Goal: Information Seeking & Learning: Check status

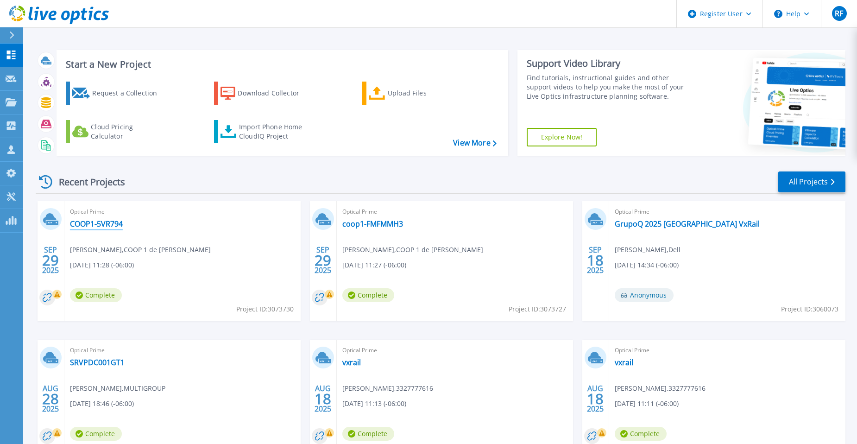
click at [95, 222] on link "COOP1-5VR794" at bounding box center [96, 223] width 53 height 9
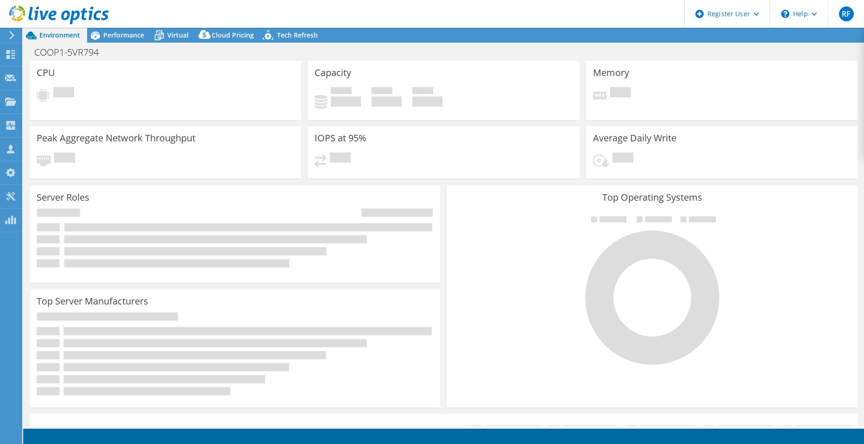
select select "USD"
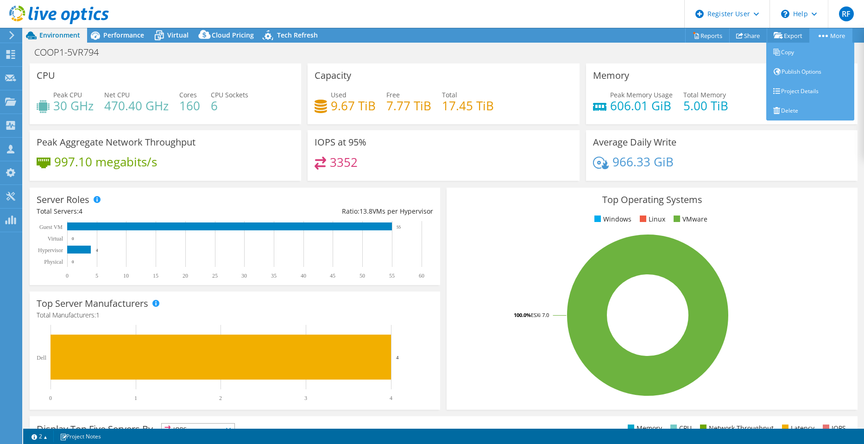
click at [824, 31] on link "More" at bounding box center [830, 35] width 43 height 14
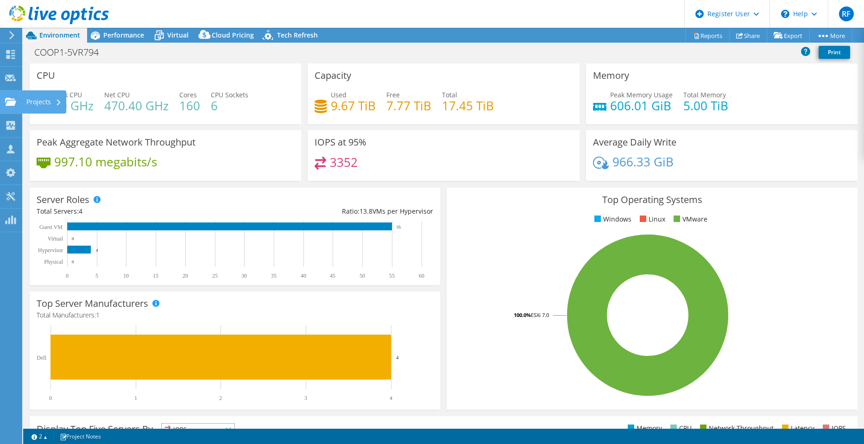
click at [13, 103] on use at bounding box center [10, 101] width 11 height 8
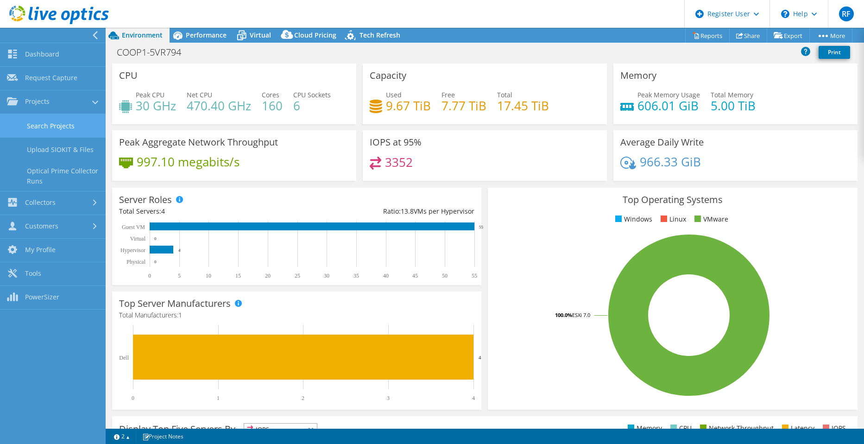
click at [44, 129] on link "Search Projects" at bounding box center [53, 126] width 106 height 24
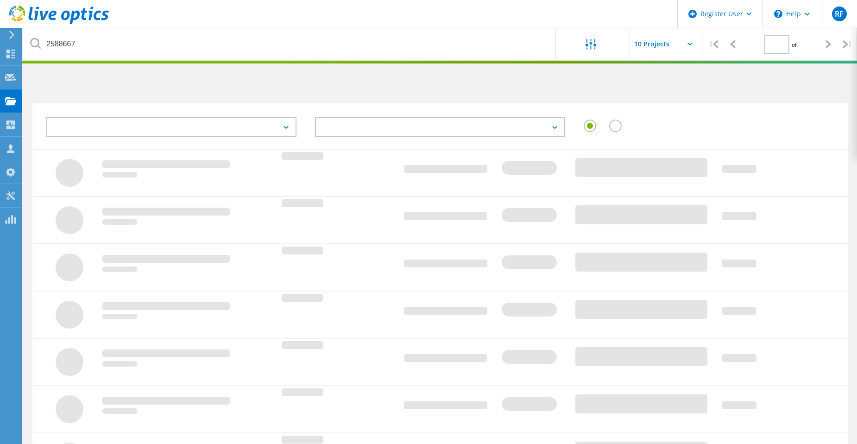
type input "1"
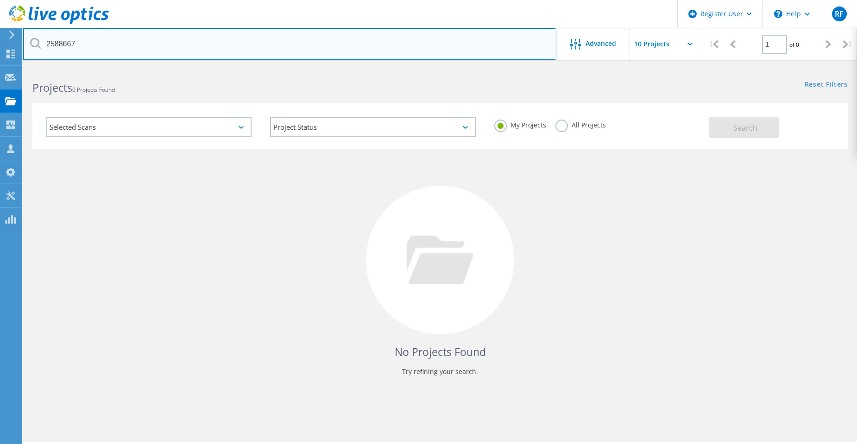
click at [94, 38] on input "2588667" at bounding box center [289, 44] width 533 height 32
paste input "3084386"
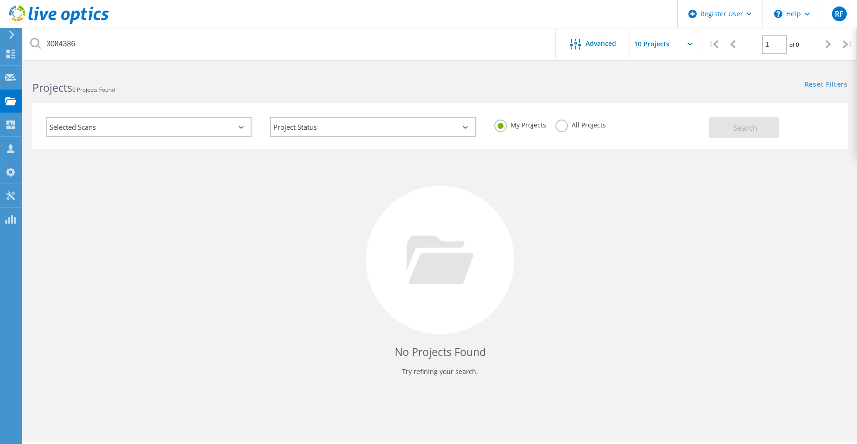
click at [566, 128] on label "All Projects" at bounding box center [581, 124] width 51 height 9
click at [0, 0] on input "All Projects" at bounding box center [0, 0] width 0 height 0
click at [765, 129] on button "Search" at bounding box center [744, 127] width 70 height 21
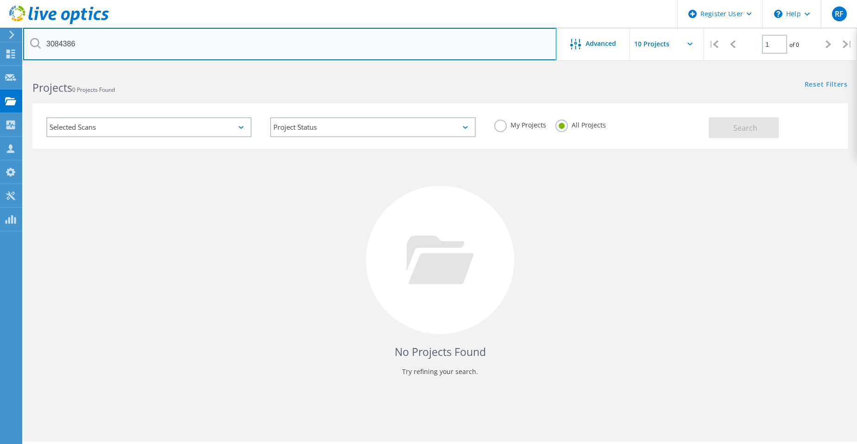
click at [208, 49] on input "3084386" at bounding box center [289, 44] width 533 height 32
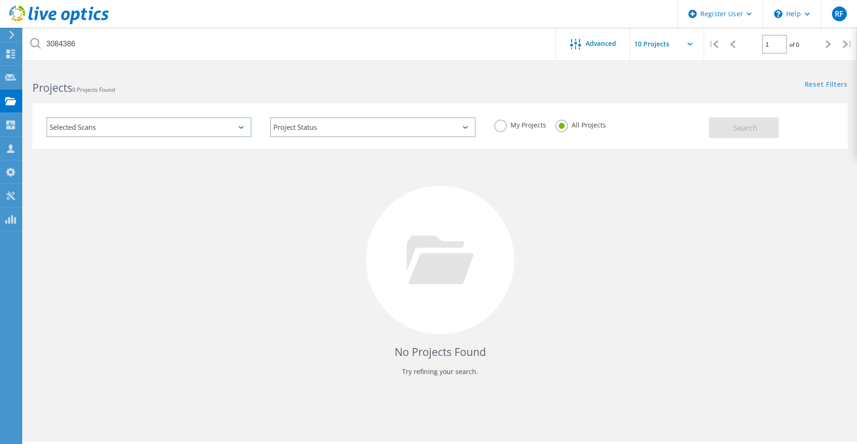
click at [565, 124] on label "All Projects" at bounding box center [581, 124] width 51 height 9
click at [0, 0] on input "All Projects" at bounding box center [0, 0] width 0 height 0
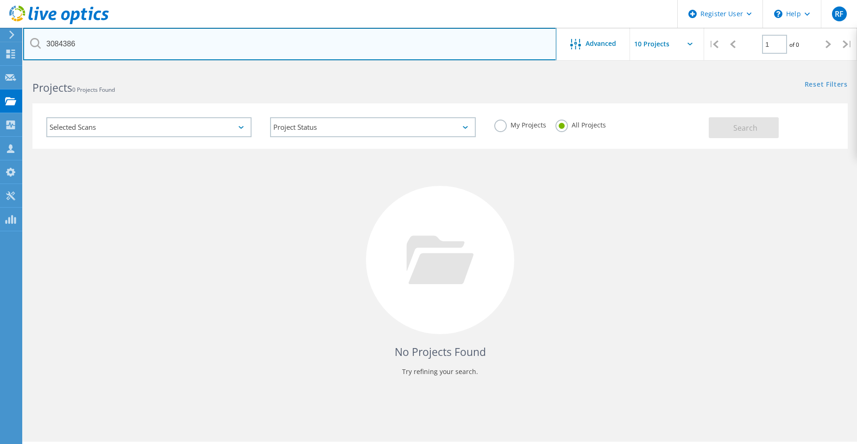
click at [151, 45] on input "3084386" at bounding box center [289, 44] width 533 height 32
click at [107, 43] on input "3084386" at bounding box center [289, 44] width 533 height 32
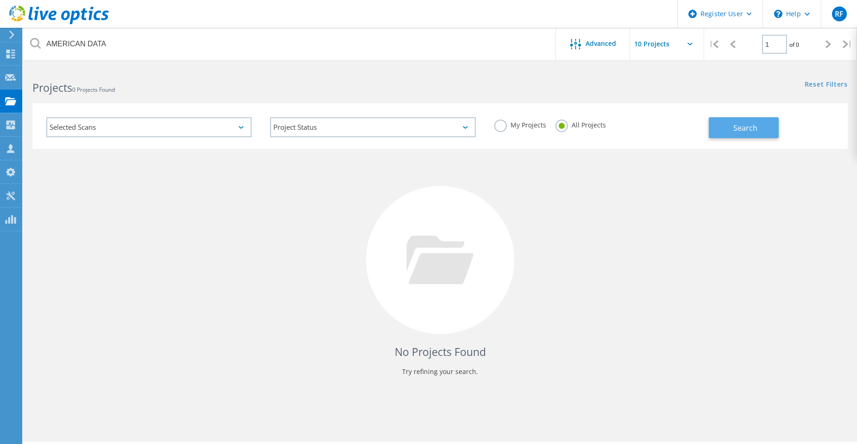
click at [742, 133] on span "Search" at bounding box center [745, 128] width 24 height 10
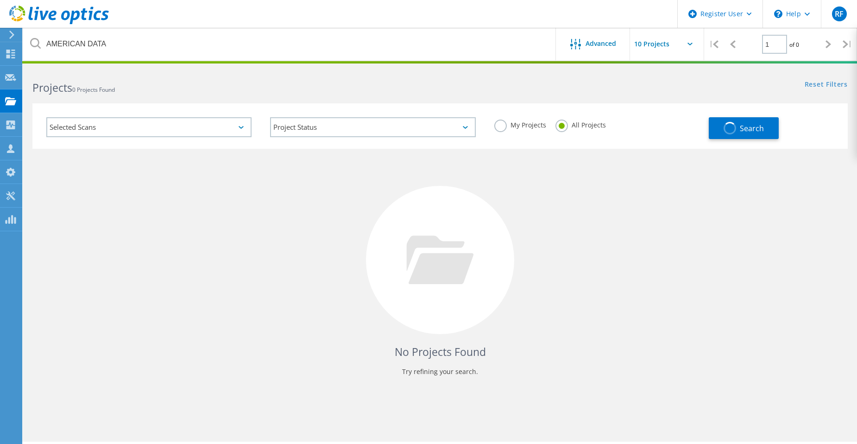
click at [688, 43] on icon at bounding box center [690, 44] width 5 height 3
click at [691, 43] on icon at bounding box center [690, 44] width 5 height 3
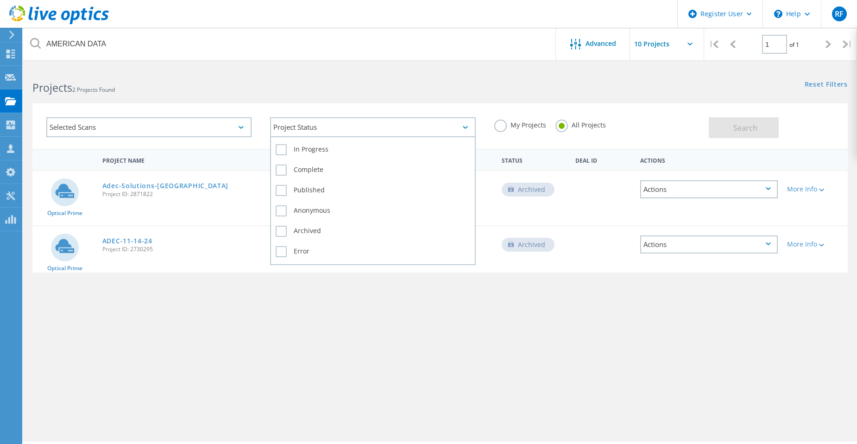
click at [337, 127] on div "Project Status" at bounding box center [372, 127] width 205 height 20
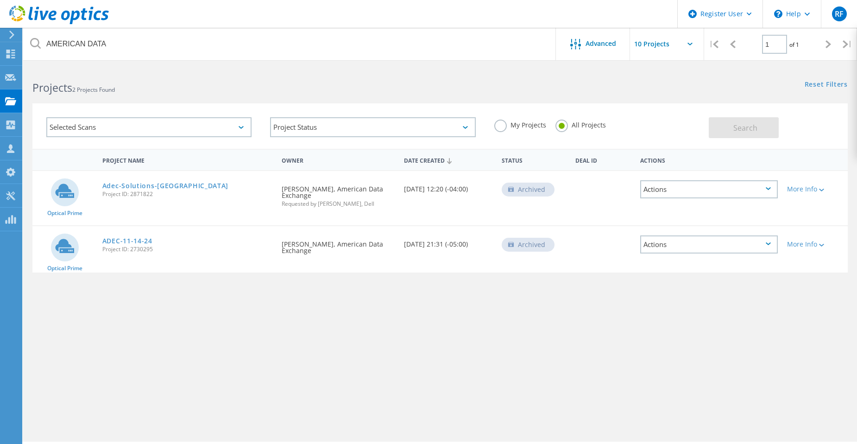
click at [354, 96] on div "Selected Scans Project Status In Progress Complete Published Anonymous Archived…" at bounding box center [440, 120] width 834 height 57
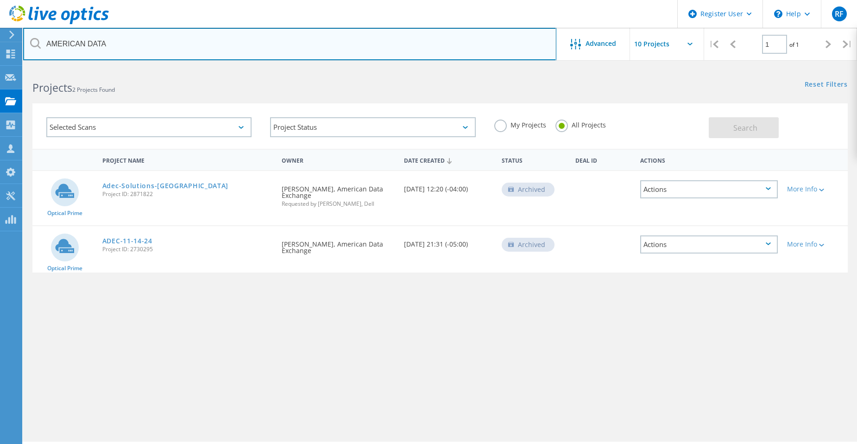
drag, startPoint x: 214, startPoint y: 43, endPoint x: -24, endPoint y: 30, distance: 238.0
click at [0, 30] on html "Register User \n Help Explore Helpful Articles Contact Support RF Dell User Raf…" at bounding box center [428, 234] width 857 height 469
type input "[EMAIL_ADDRESS][DOMAIN_NAME]"
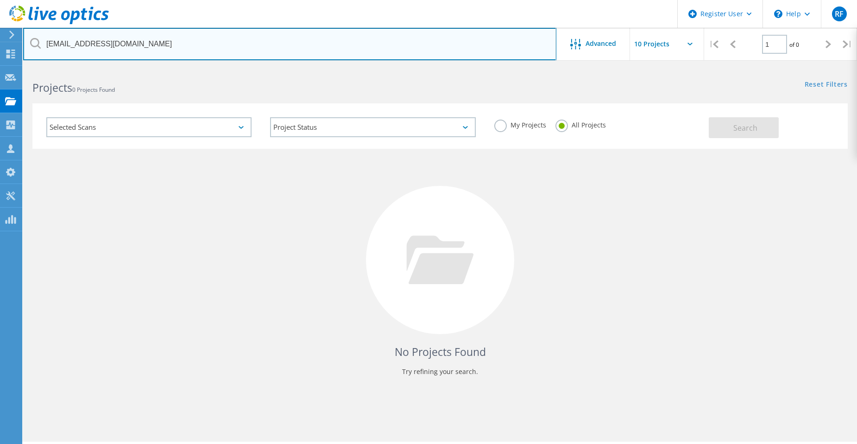
drag, startPoint x: 176, startPoint y: 49, endPoint x: -24, endPoint y: 47, distance: 199.2
click at [0, 47] on html "Register User \n Help Explore Helpful Articles Contact Support RF Dell User Raf…" at bounding box center [428, 234] width 857 height 469
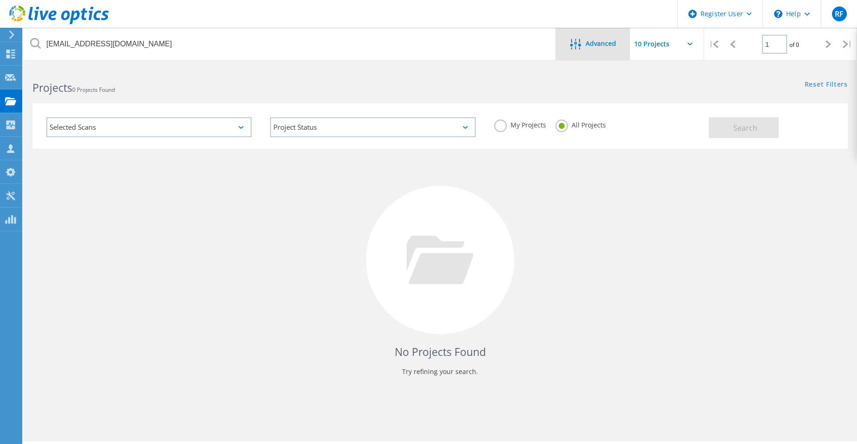
click at [589, 50] on div "Advanced" at bounding box center [593, 45] width 74 height 12
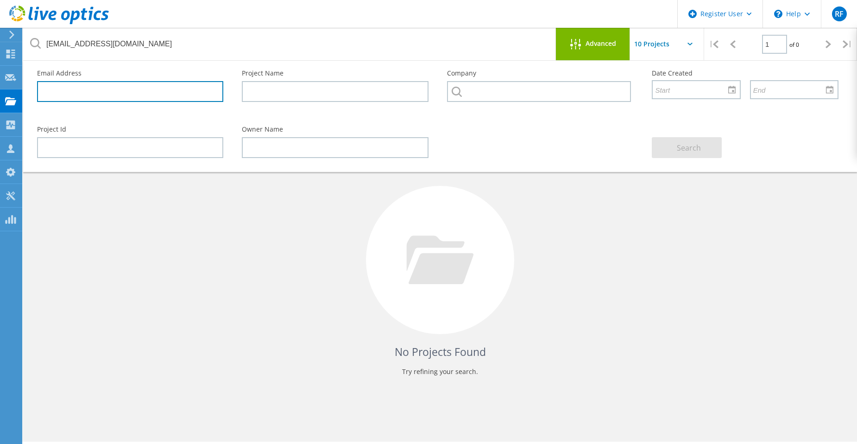
click at [209, 101] on input "text" at bounding box center [130, 91] width 186 height 21
paste input "[EMAIL_ADDRESS][DOMAIN_NAME]"
type input "[EMAIL_ADDRESS][DOMAIN_NAME]"
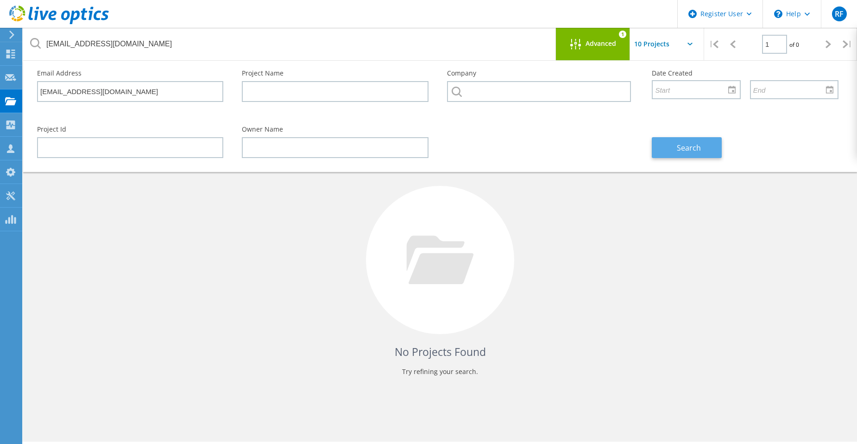
click at [699, 149] on span "Search" at bounding box center [689, 148] width 24 height 10
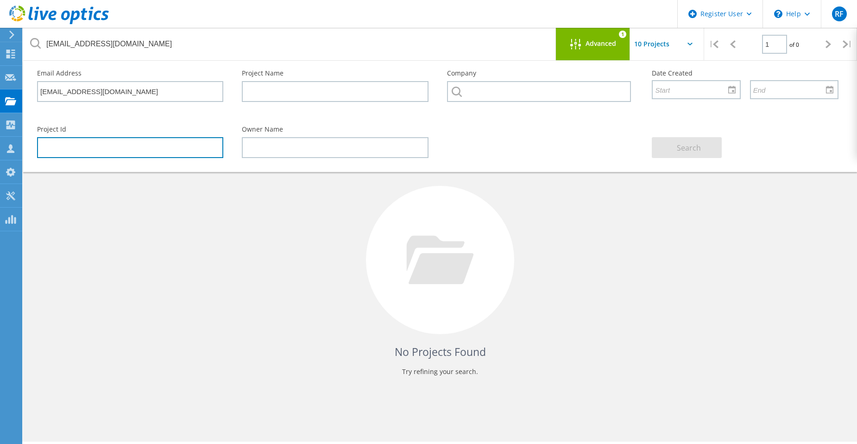
drag, startPoint x: 182, startPoint y: 143, endPoint x: 171, endPoint y: 148, distance: 12.0
click at [179, 145] on input "text" at bounding box center [130, 147] width 186 height 21
type input "3084386"
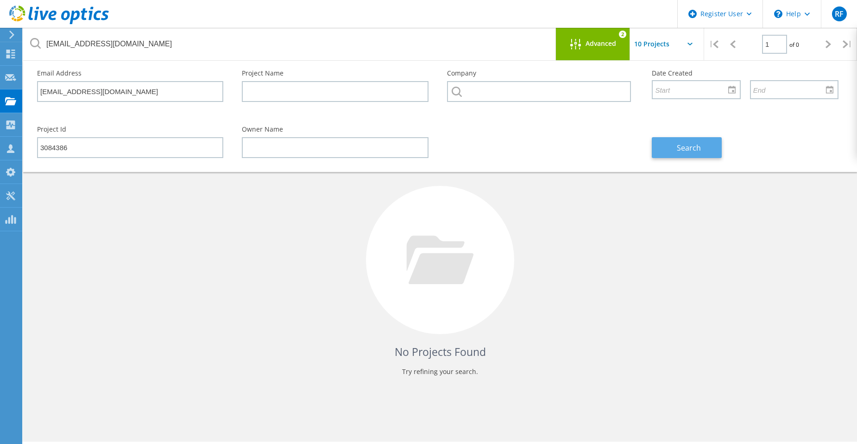
click at [684, 154] on button "Search" at bounding box center [687, 147] width 70 height 21
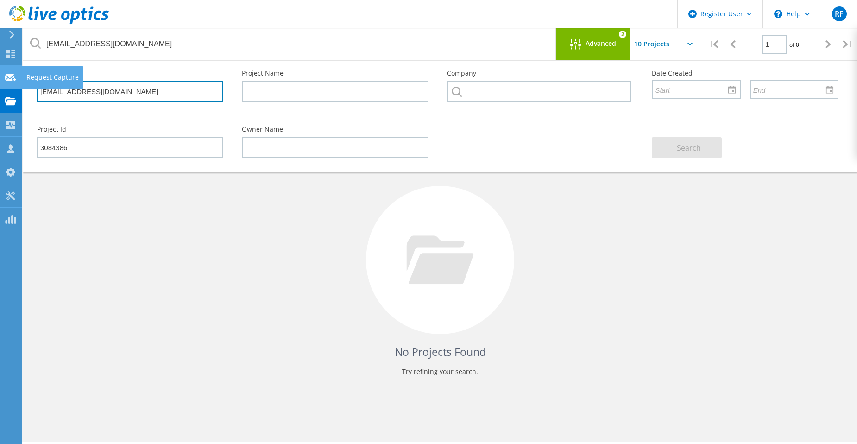
drag, startPoint x: 140, startPoint y: 91, endPoint x: 1, endPoint y: 80, distance: 139.0
click at [1, 80] on div "Register User \n Help Explore Helpful Articles Contact Support RF Dell User Raf…" at bounding box center [428, 268] width 857 height 402
type input "jhernandez@d"
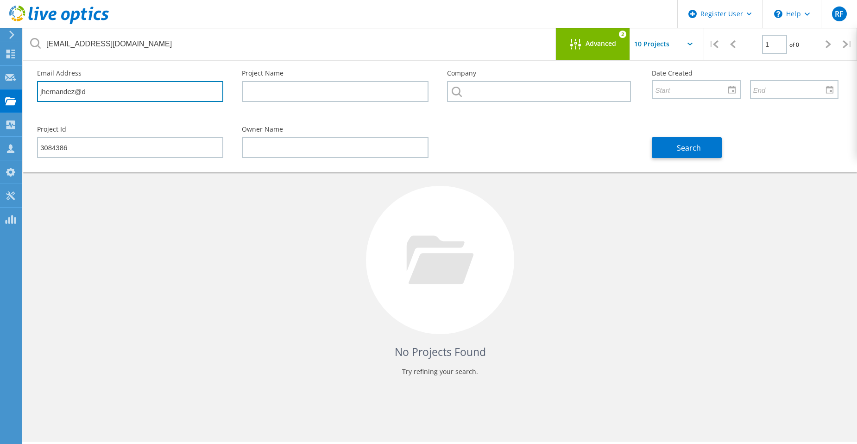
drag, startPoint x: 96, startPoint y: 89, endPoint x: -13, endPoint y: 84, distance: 109.4
click at [0, 84] on html "Register User \n Help Explore Helpful Articles Contact Support RF Dell User Raf…" at bounding box center [428, 234] width 857 height 469
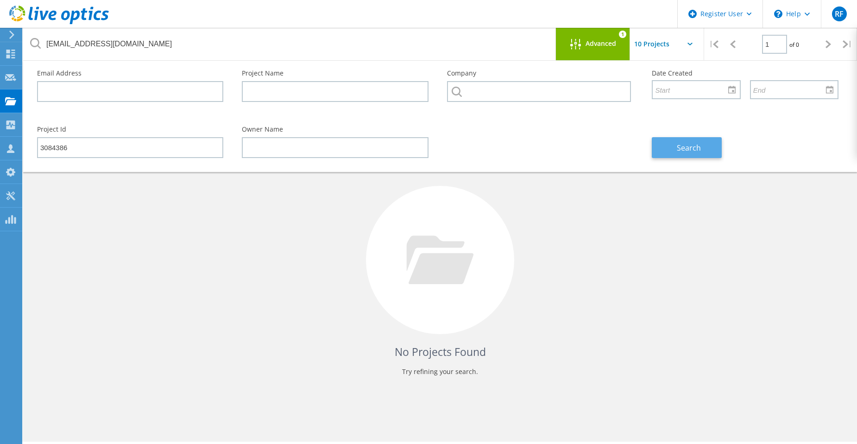
click at [691, 145] on span "Search" at bounding box center [689, 148] width 24 height 10
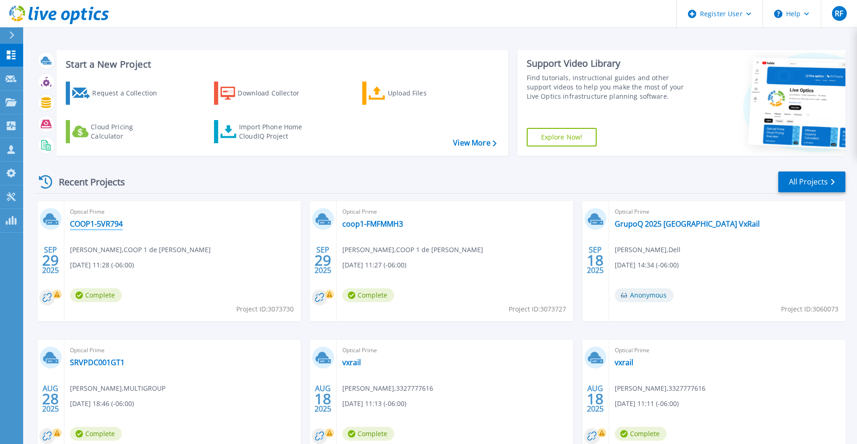
click at [106, 225] on link "COOP1-5VR794" at bounding box center [96, 223] width 53 height 9
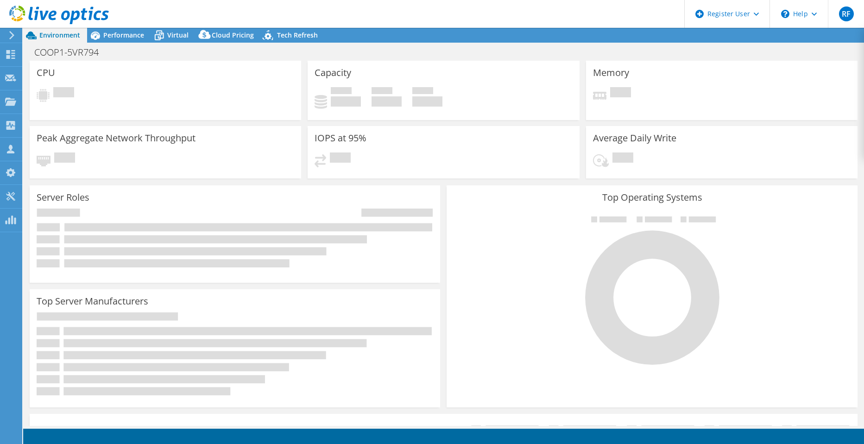
select select "USD"
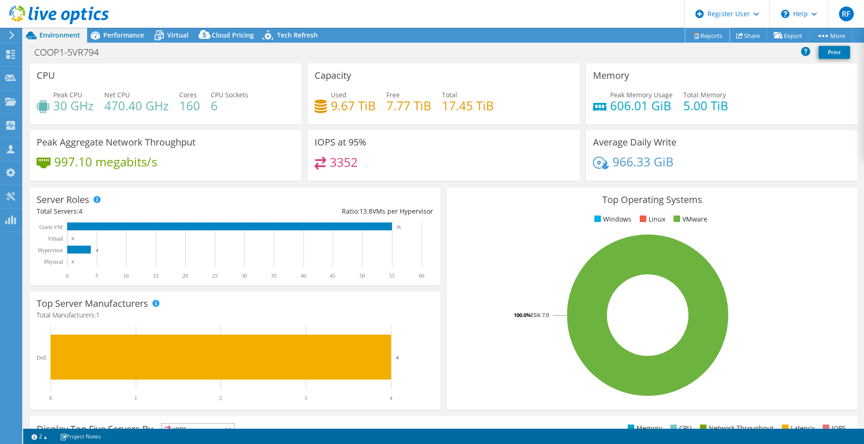
click at [710, 36] on link "Reports" at bounding box center [707, 35] width 44 height 14
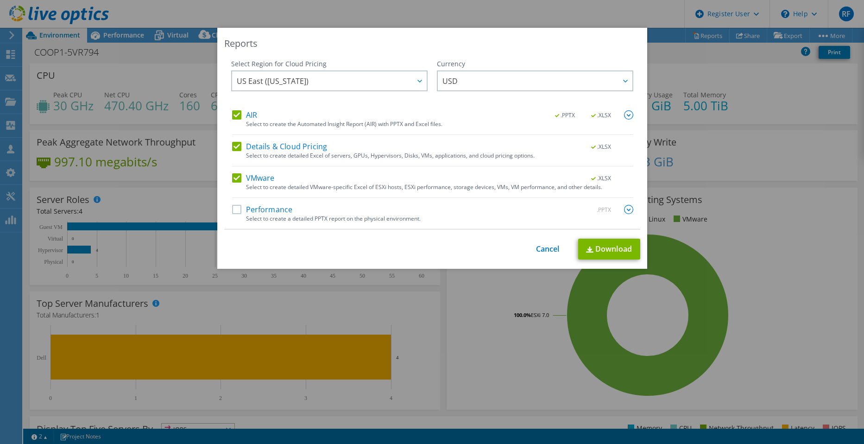
click at [628, 212] on img at bounding box center [628, 209] width 9 height 9
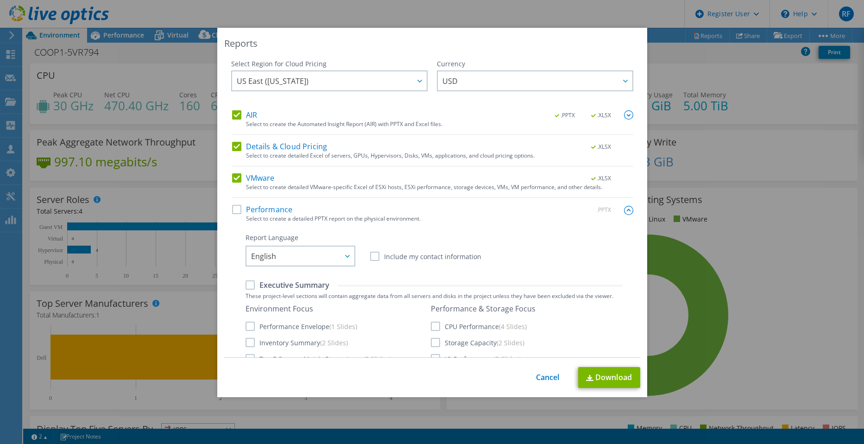
click at [237, 208] on label "Performance" at bounding box center [262, 209] width 61 height 9
click at [0, 0] on input "Performance" at bounding box center [0, 0] width 0 height 0
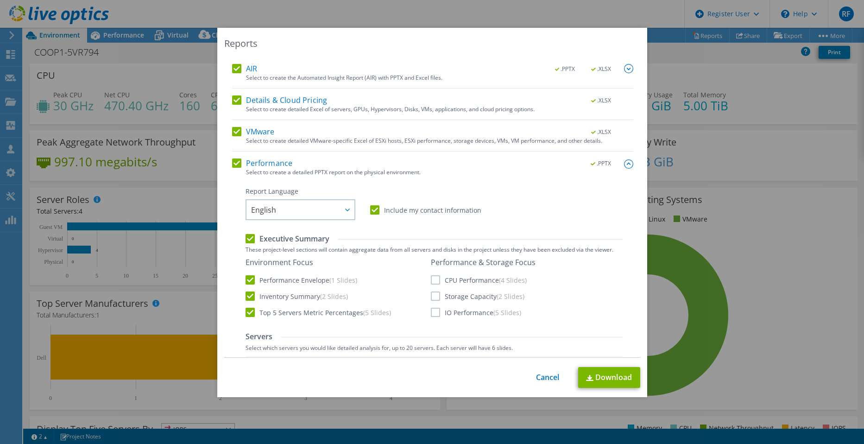
click at [431, 312] on label "IO Performance (5 Slides)" at bounding box center [476, 312] width 90 height 9
click at [0, 0] on input "IO Performance (5 Slides)" at bounding box center [0, 0] width 0 height 0
click at [431, 283] on label "CPU Performance (4 Slides)" at bounding box center [479, 279] width 96 height 9
click at [0, 0] on input "CPU Performance (4 Slides)" at bounding box center [0, 0] width 0 height 0
click at [435, 297] on label "Storage Capacity (2 Slides)" at bounding box center [478, 295] width 94 height 9
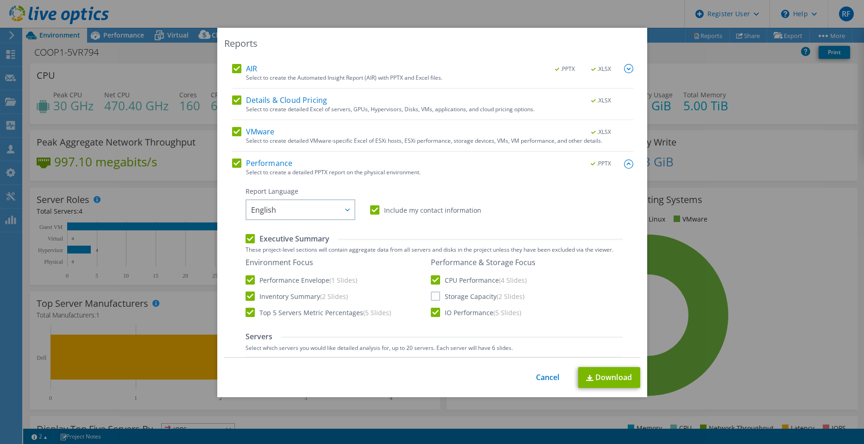
click at [0, 0] on input "Storage Capacity (2 Slides)" at bounding box center [0, 0] width 0 height 0
click at [543, 379] on link "Cancel" at bounding box center [548, 377] width 24 height 9
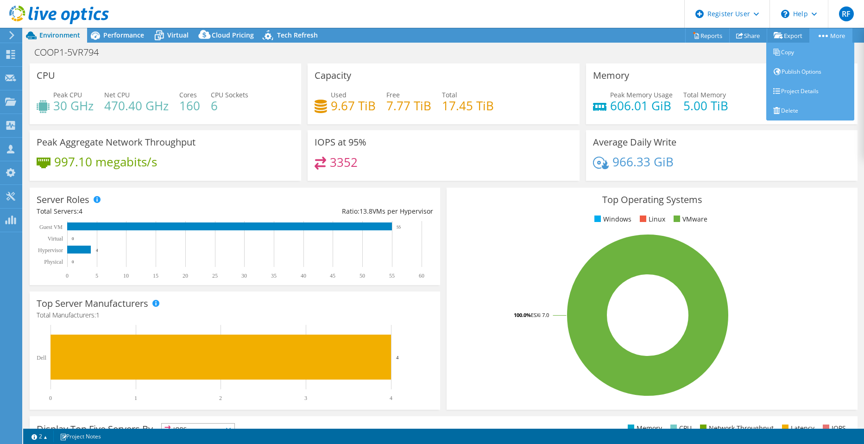
click at [824, 35] on icon at bounding box center [823, 36] width 9 height 2
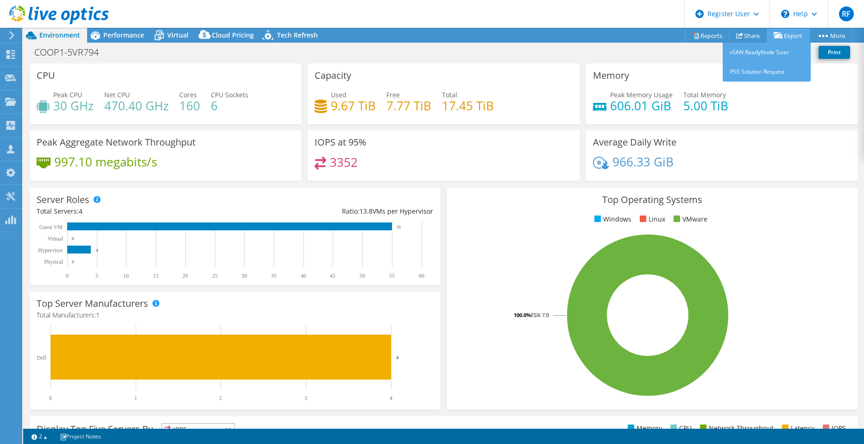
click at [779, 38] on icon at bounding box center [778, 35] width 9 height 7
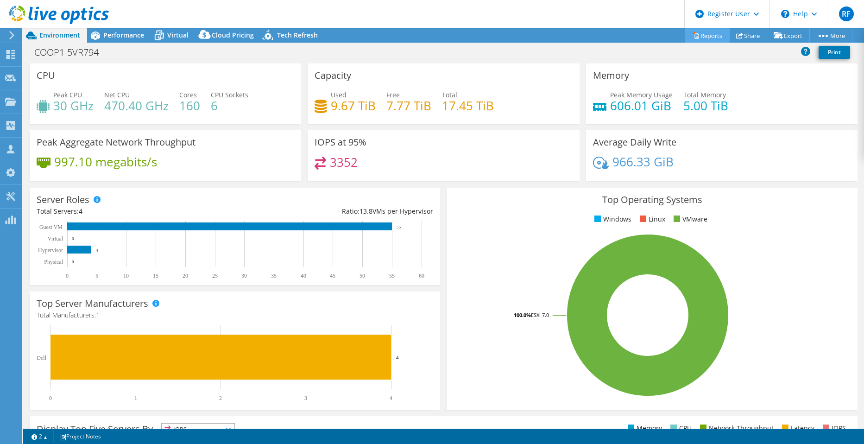
click at [701, 38] on link "Reports" at bounding box center [707, 35] width 44 height 14
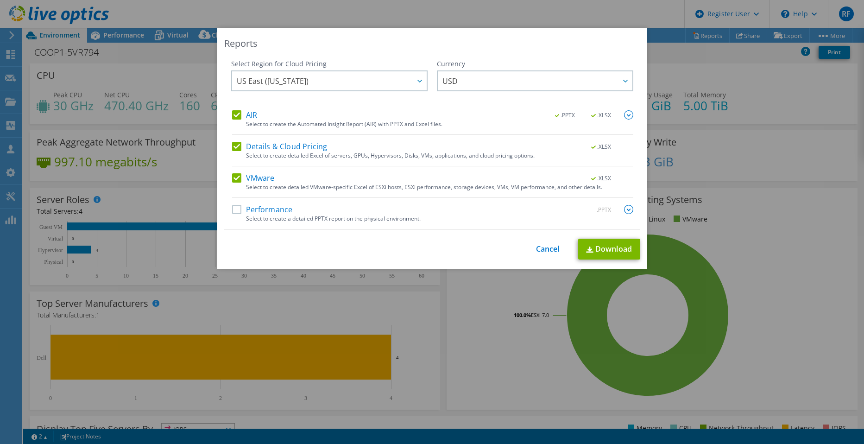
click at [632, 209] on div "Select Region for Cloud Pricing Asia Pacific (Hong Kong) Asia Pacific (Mumbai) …" at bounding box center [432, 144] width 416 height 170
click at [627, 211] on img at bounding box center [628, 209] width 9 height 9
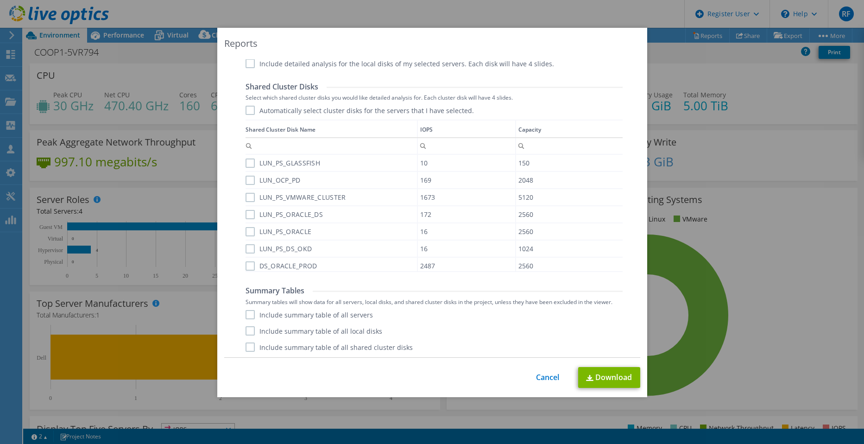
scroll to position [477, 0]
click at [550, 381] on link "Cancel" at bounding box center [548, 377] width 24 height 9
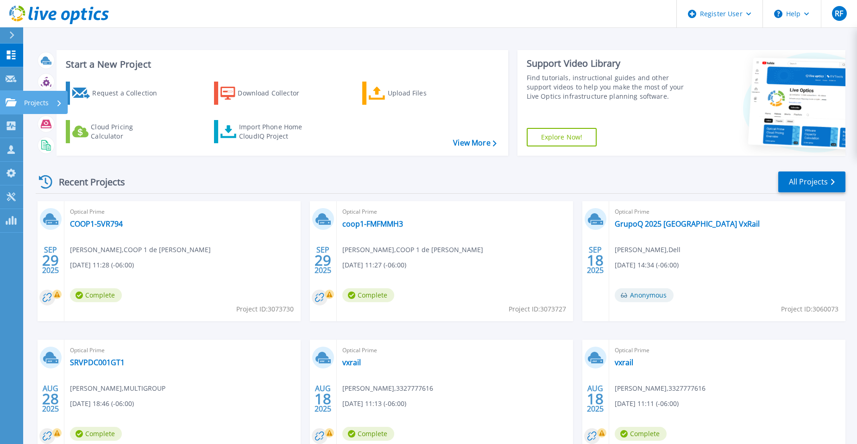
click at [9, 100] on icon at bounding box center [11, 102] width 11 height 8
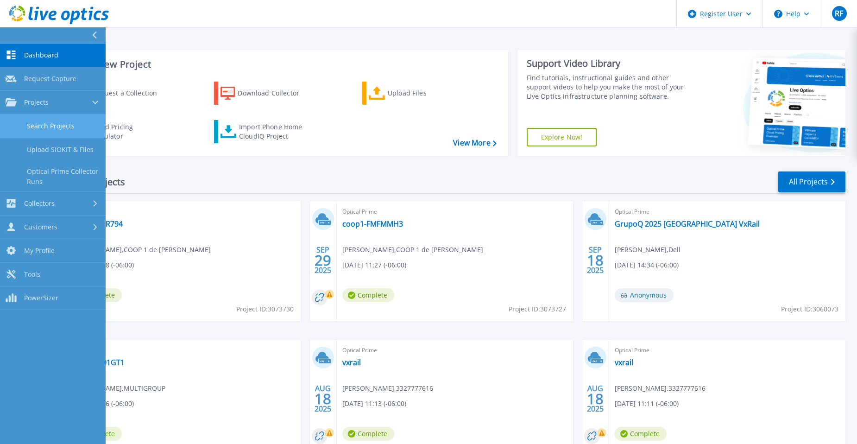
click at [43, 123] on link "Search Projects" at bounding box center [53, 126] width 106 height 24
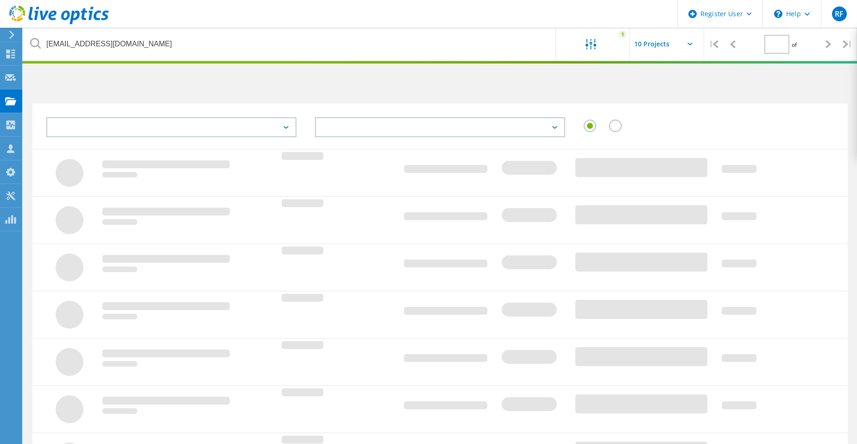
type input "1"
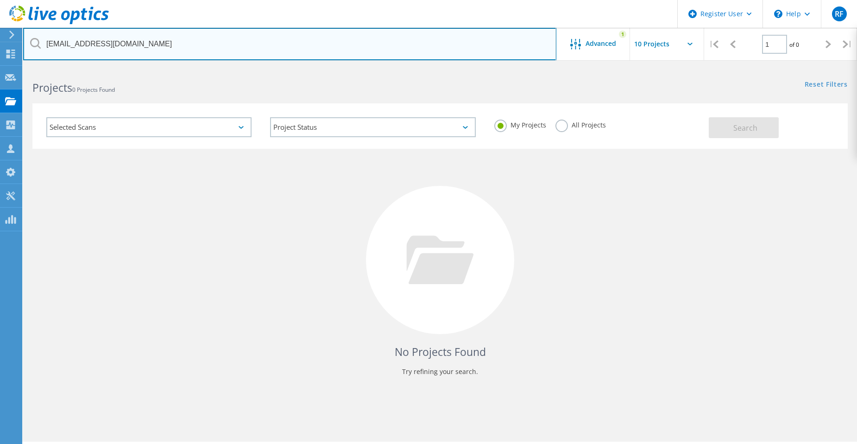
click at [145, 45] on input "[EMAIL_ADDRESS][DOMAIN_NAME]" at bounding box center [289, 44] width 533 height 32
paste input "3084386"
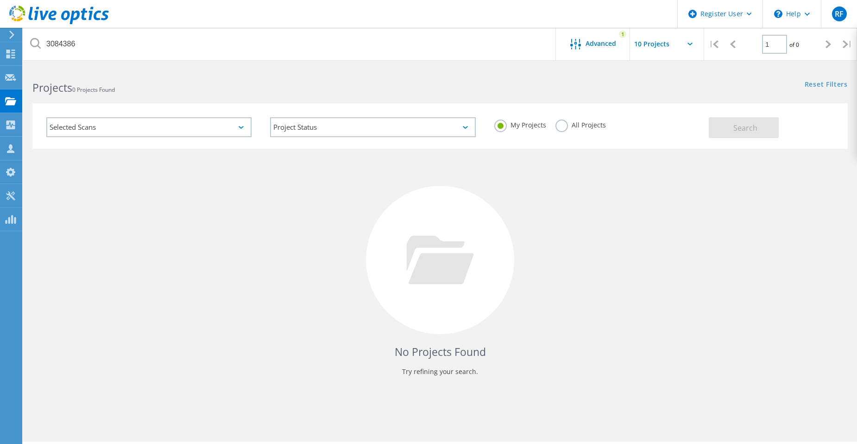
click at [563, 128] on label "All Projects" at bounding box center [581, 124] width 51 height 9
click at [0, 0] on input "All Projects" at bounding box center [0, 0] width 0 height 0
click at [765, 130] on button "Search" at bounding box center [744, 127] width 70 height 21
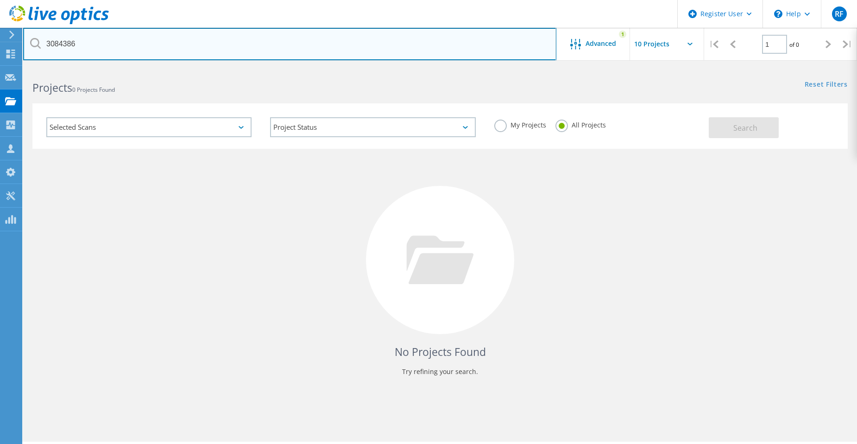
click at [238, 52] on input "3084386" at bounding box center [289, 44] width 533 height 32
paste input "[PERSON_NAME][EMAIL_ADDRESS][PERSON_NAME][DOMAIN_NAME]"
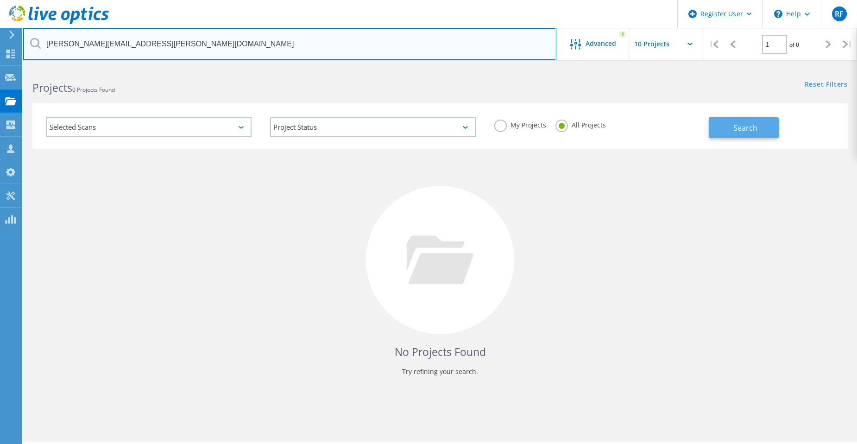
type input "[PERSON_NAME][EMAIL_ADDRESS][PERSON_NAME][DOMAIN_NAME]"
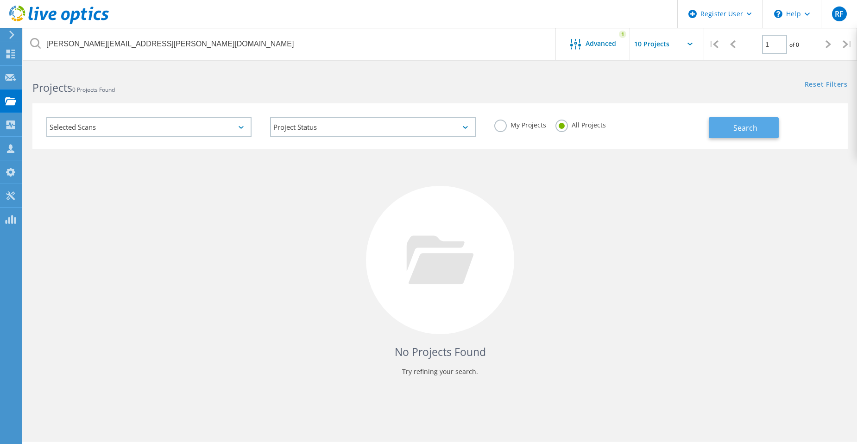
click at [735, 126] on span "Search" at bounding box center [745, 128] width 24 height 10
